Goal: Transaction & Acquisition: Purchase product/service

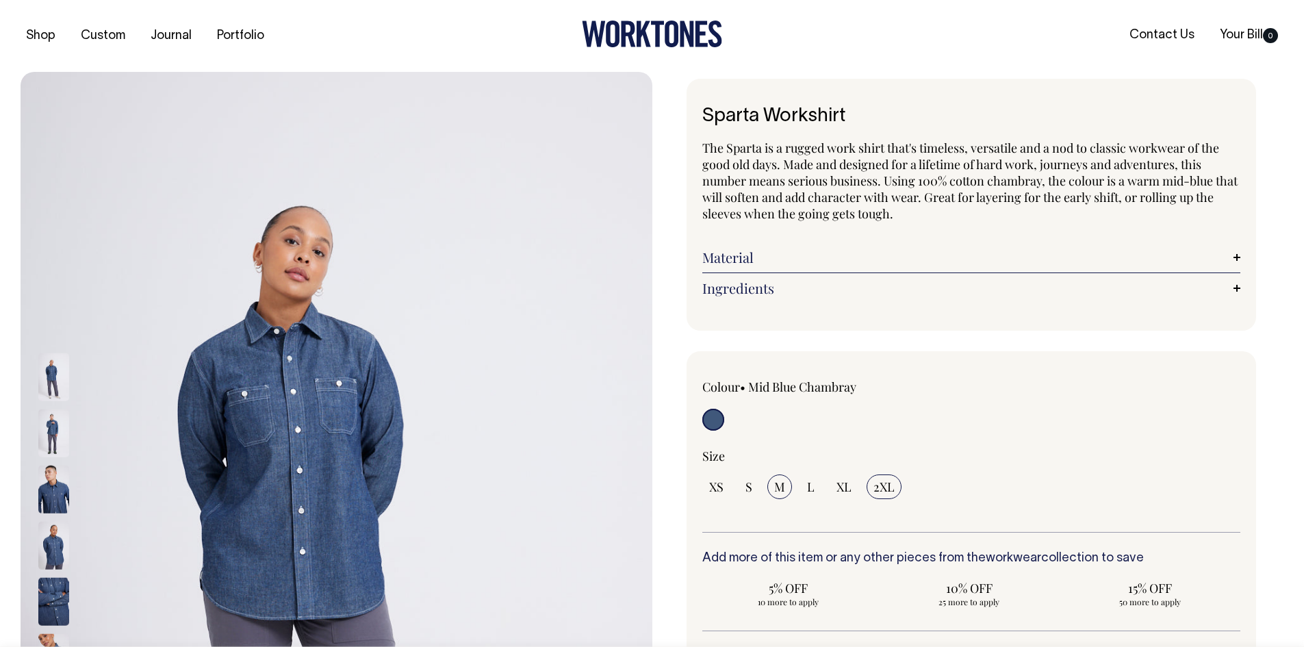
click at [781, 483] on span "M" at bounding box center [779, 486] width 11 height 16
click at [781, 483] on input "M" at bounding box center [779, 486] width 25 height 25
radio input "true"
select select "M"
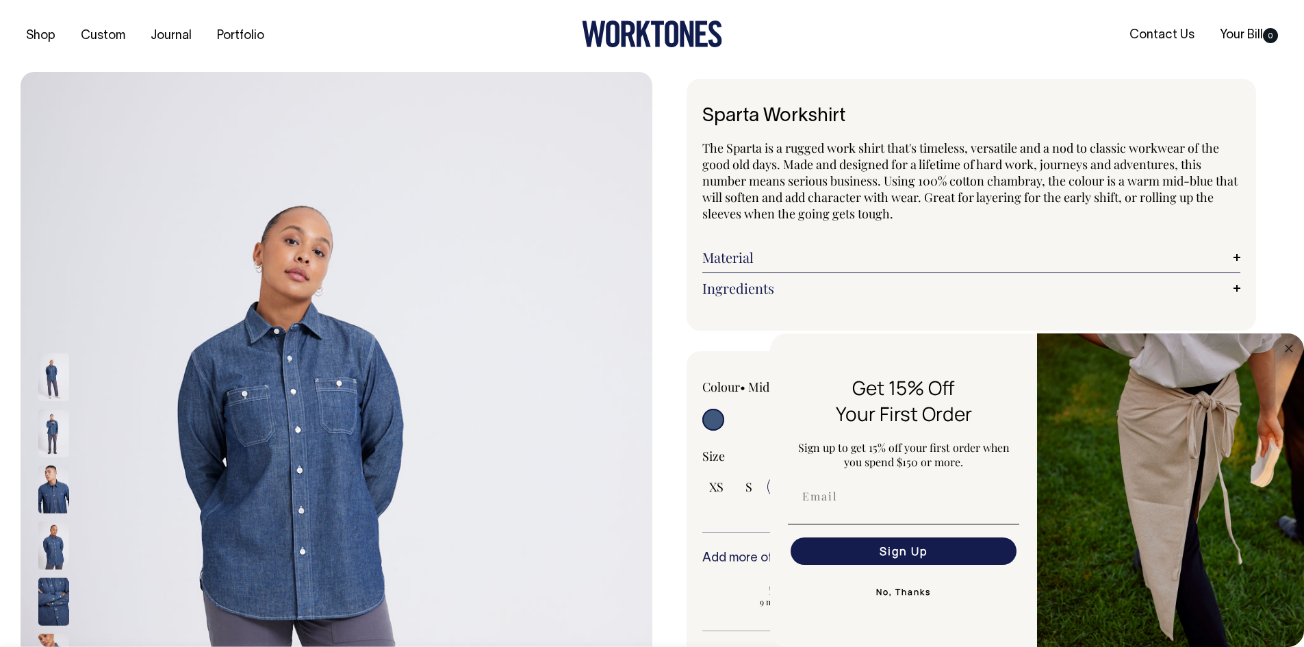
click at [52, 370] on img at bounding box center [53, 377] width 31 height 48
click at [61, 383] on img at bounding box center [53, 377] width 31 height 48
click at [893, 589] on button "No, Thanks" at bounding box center [903, 591] width 231 height 27
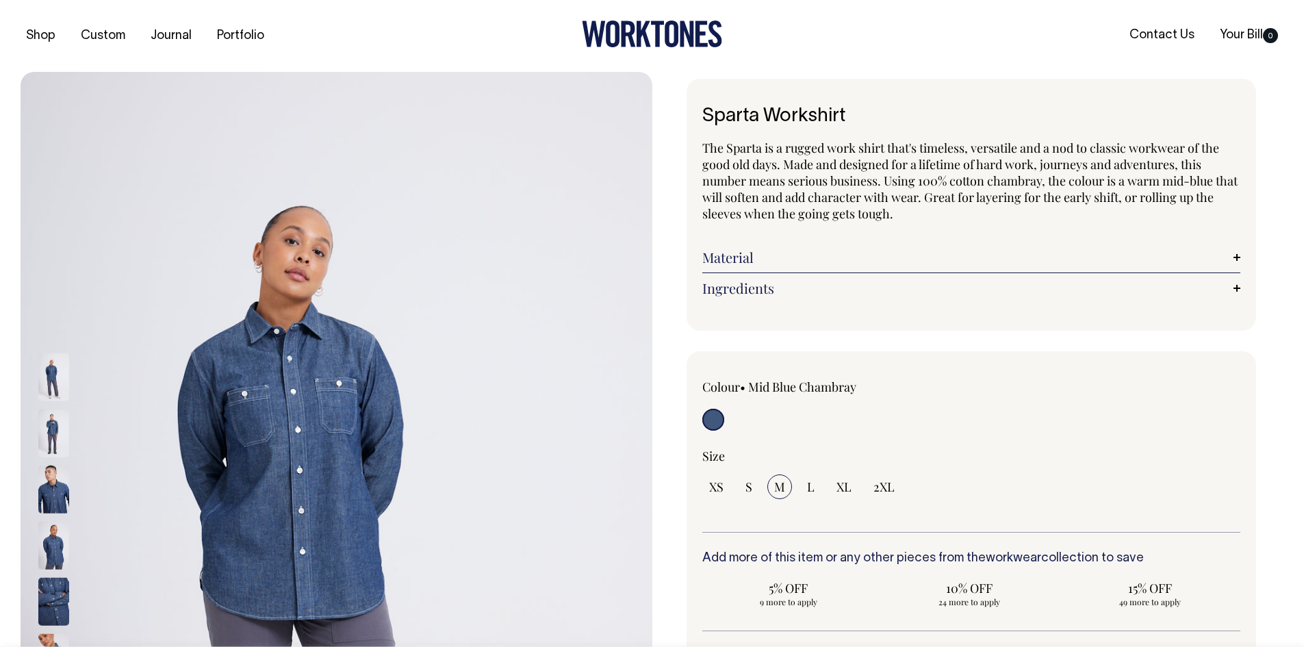
click at [756, 254] on link "Material" at bounding box center [971, 257] width 539 height 16
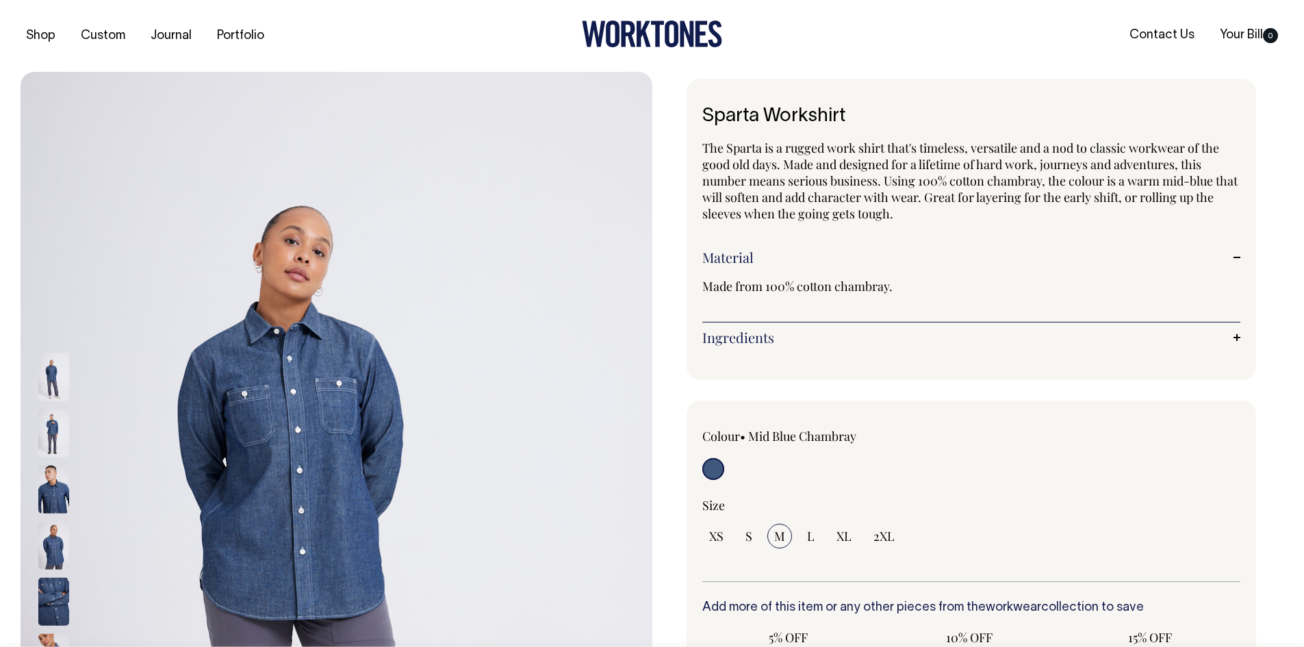
click at [756, 254] on link "Material" at bounding box center [971, 257] width 539 height 16
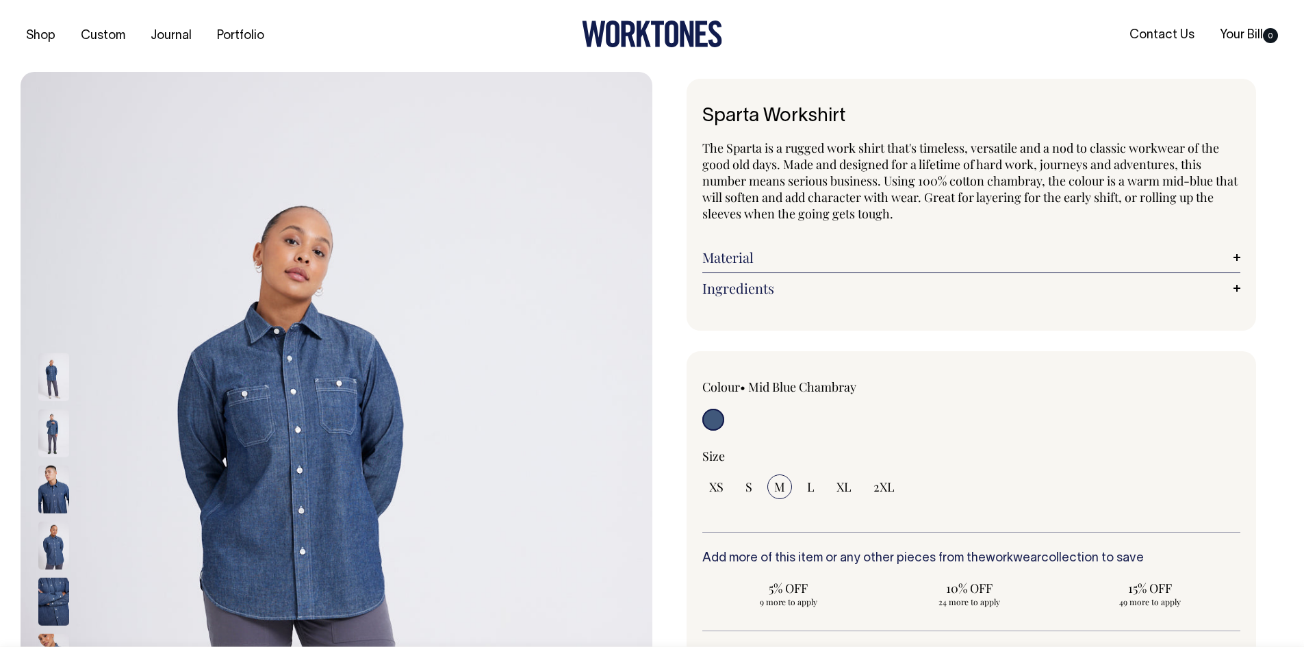
click at [771, 286] on link "Ingredients" at bounding box center [971, 288] width 539 height 16
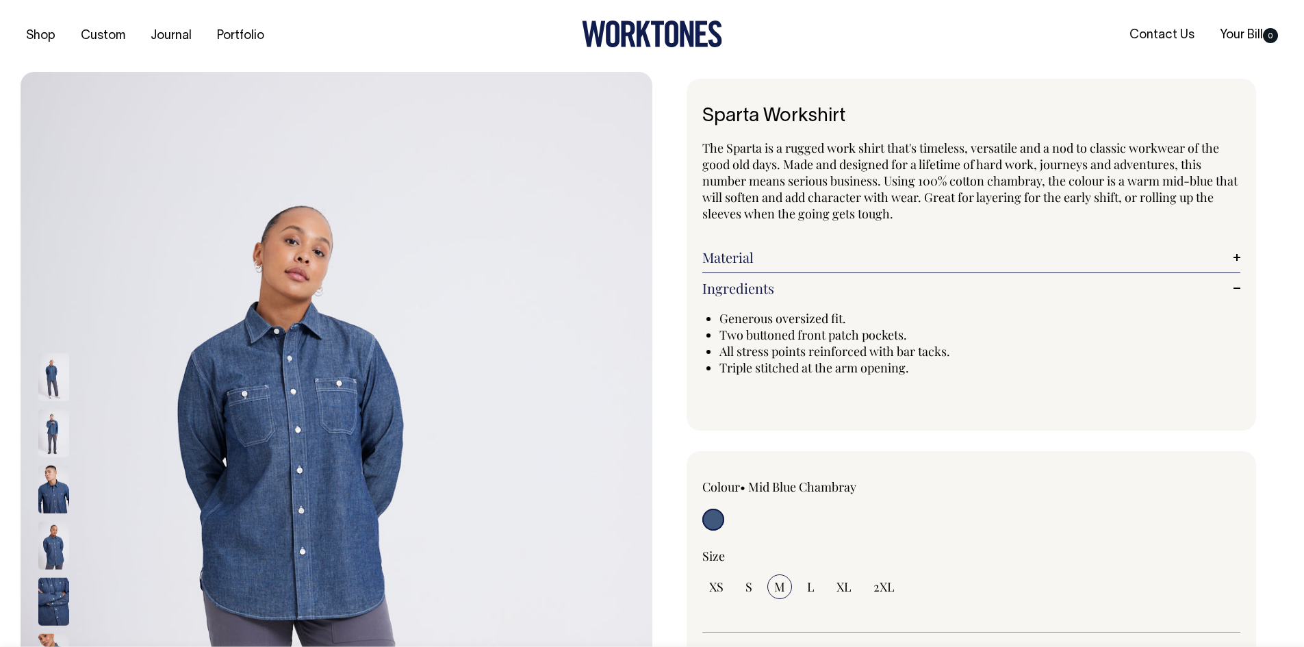
click at [771, 286] on link "Ingredients" at bounding box center [971, 288] width 539 height 16
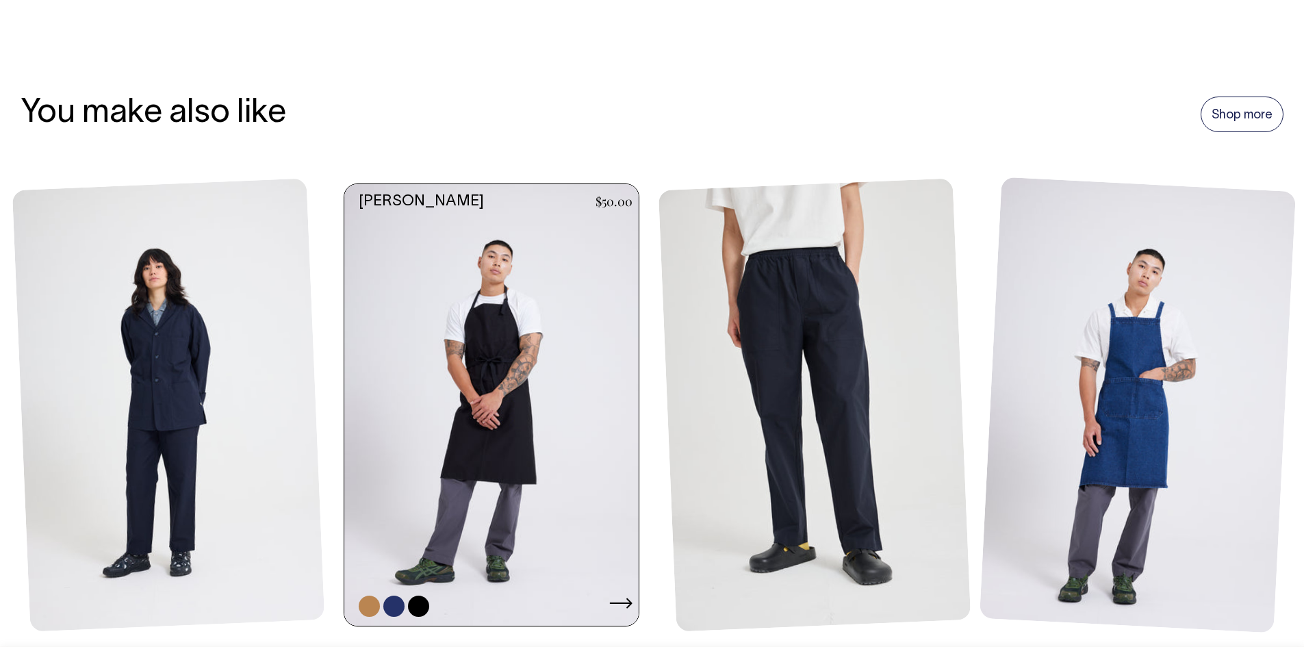
scroll to position [1027, 0]
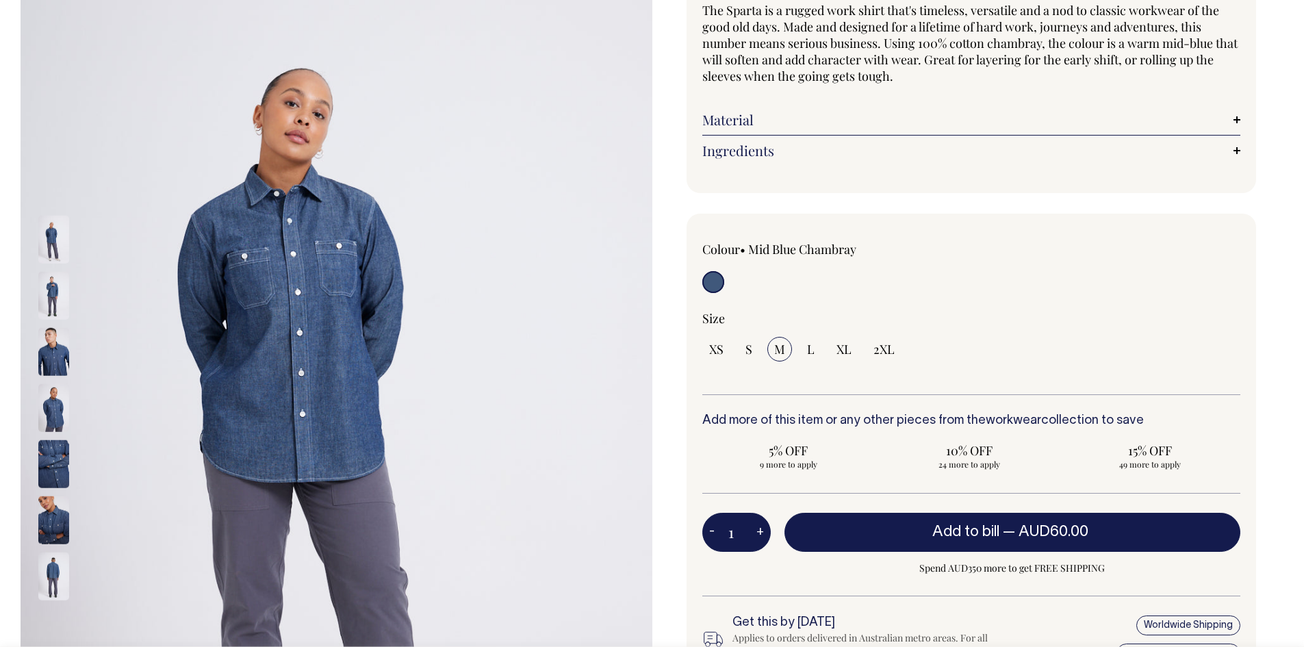
click at [270, 232] on img at bounding box center [337, 408] width 632 height 948
click at [57, 454] on img at bounding box center [53, 465] width 31 height 48
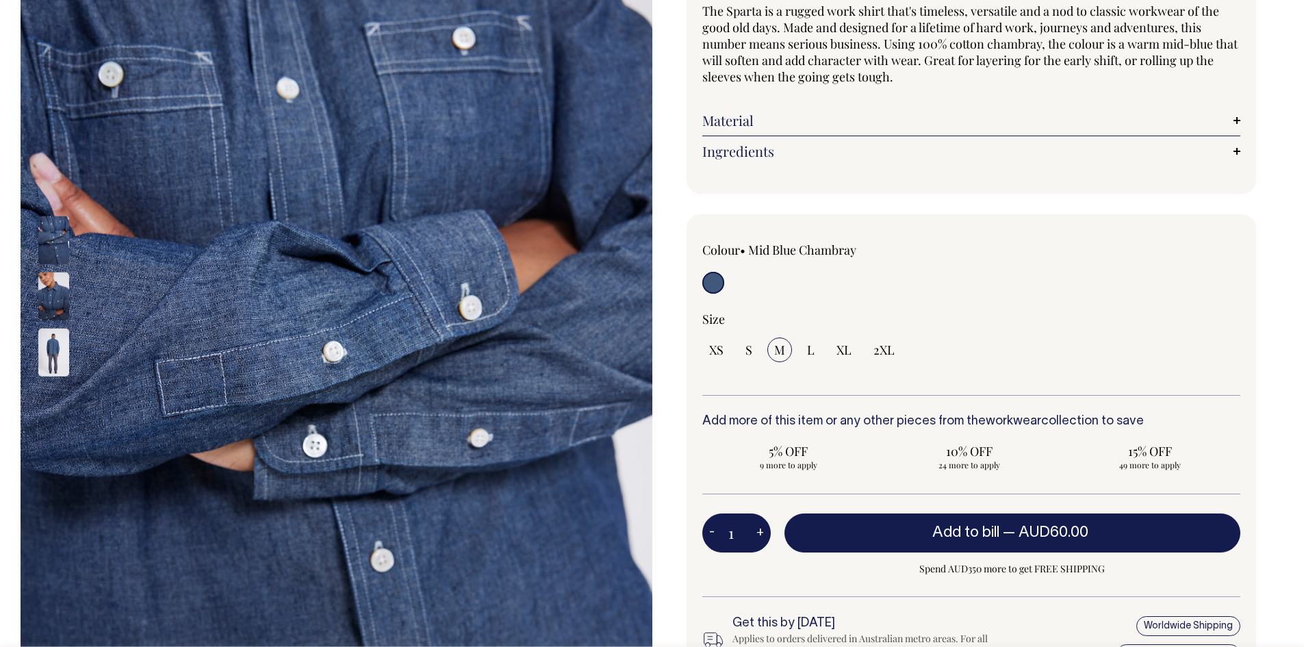
click at [55, 352] on img at bounding box center [53, 353] width 31 height 48
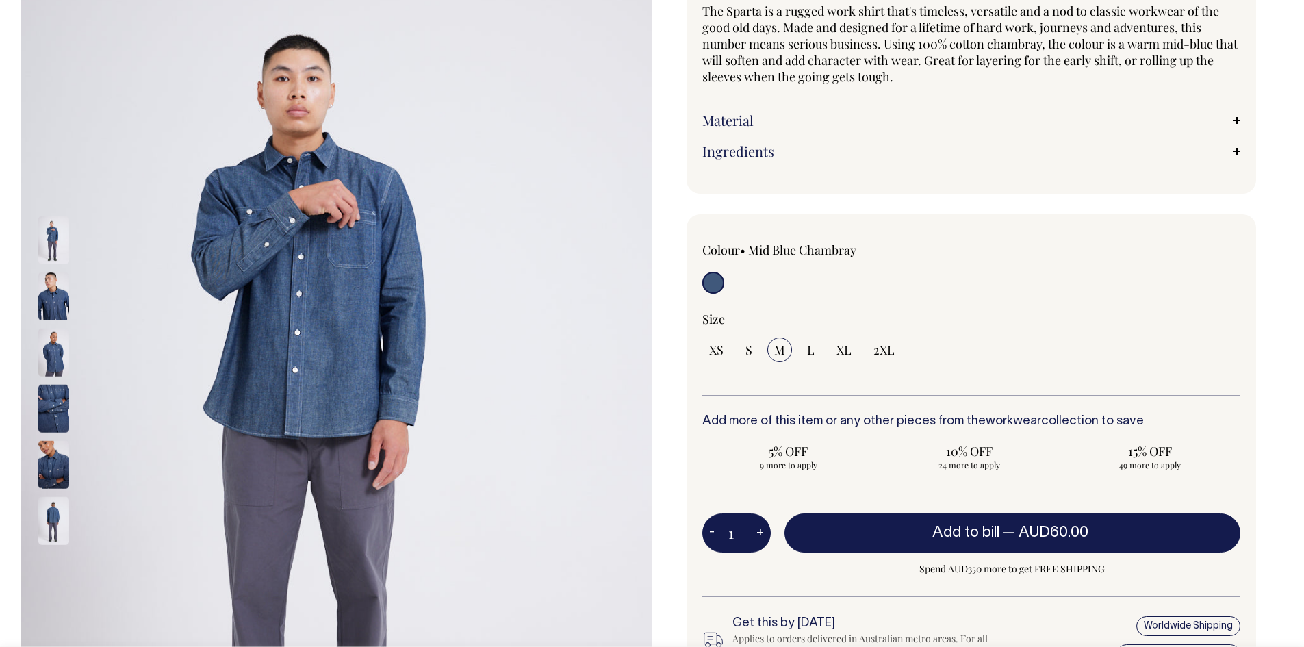
click at [52, 249] on img at bounding box center [53, 240] width 31 height 48
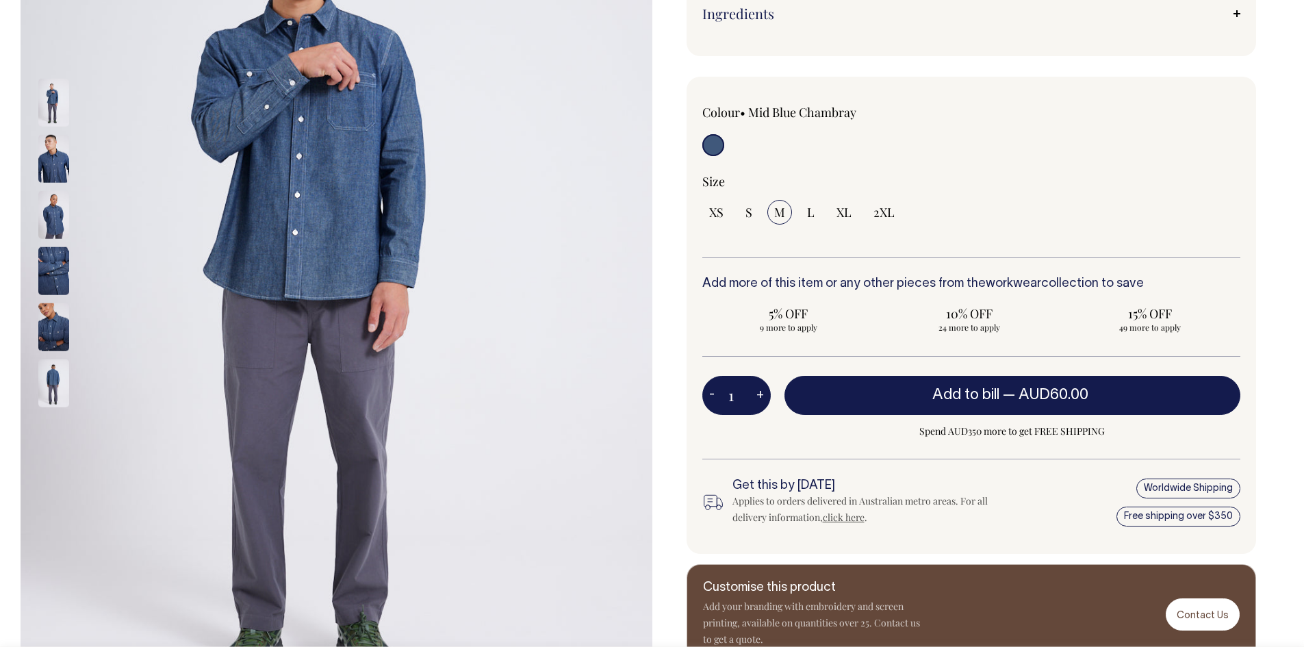
scroll to position [274, 0]
